Goal: Navigation & Orientation: Find specific page/section

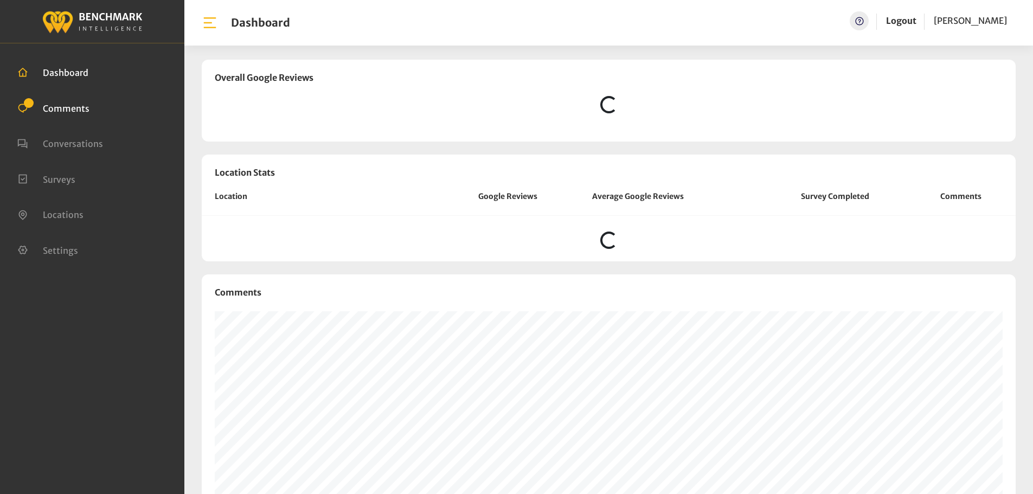
click at [87, 106] on span "Comments" at bounding box center [66, 107] width 47 height 11
